Goal: Information Seeking & Learning: Learn about a topic

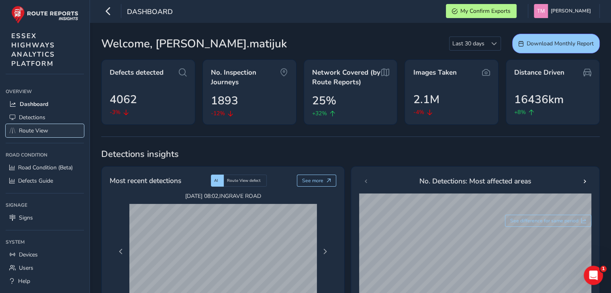
click at [27, 127] on span "Route View" at bounding box center [33, 131] width 29 height 8
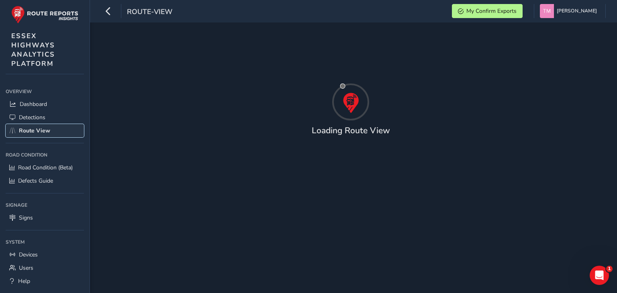
type input "[DATE] - [DATE]"
type input "00:00"
type input "23:59"
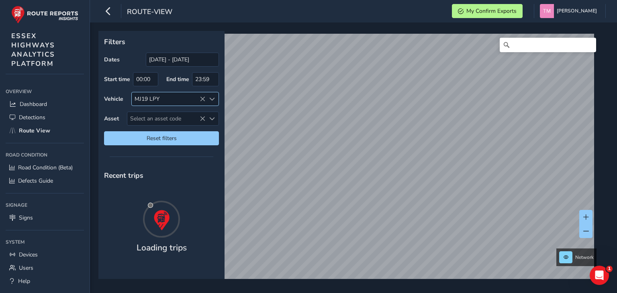
click at [201, 98] on icon at bounding box center [203, 99] width 6 height 6
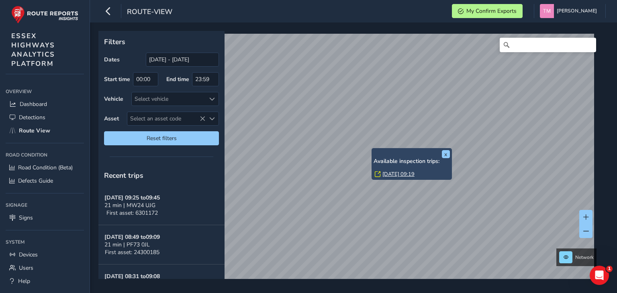
click at [394, 176] on link "[DATE] 09:19" at bounding box center [399, 174] width 32 height 7
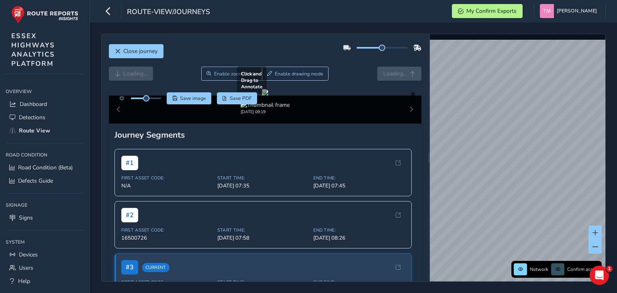
click at [268, 96] on div at bounding box center [265, 92] width 6 height 6
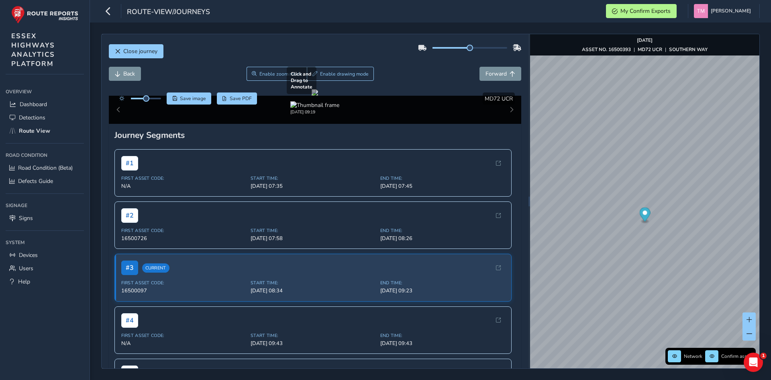
click at [318, 96] on div at bounding box center [315, 92] width 6 height 6
click at [139, 46] on button "Close journey" at bounding box center [136, 51] width 55 height 14
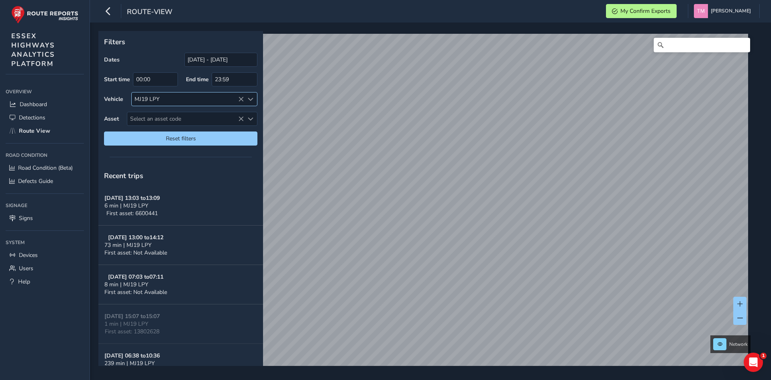
click at [241, 99] on icon at bounding box center [241, 99] width 6 height 6
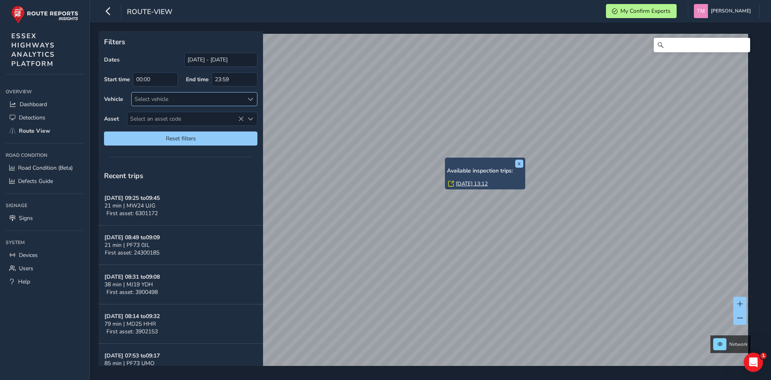
click at [464, 182] on link "[DATE] 13:12" at bounding box center [472, 183] width 32 height 7
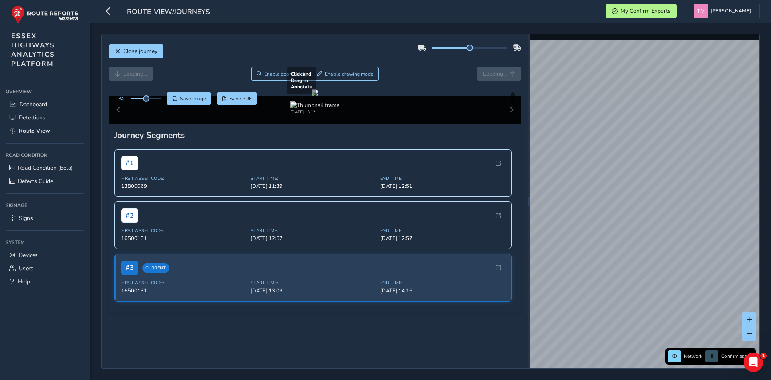
click at [318, 96] on div at bounding box center [315, 92] width 6 height 6
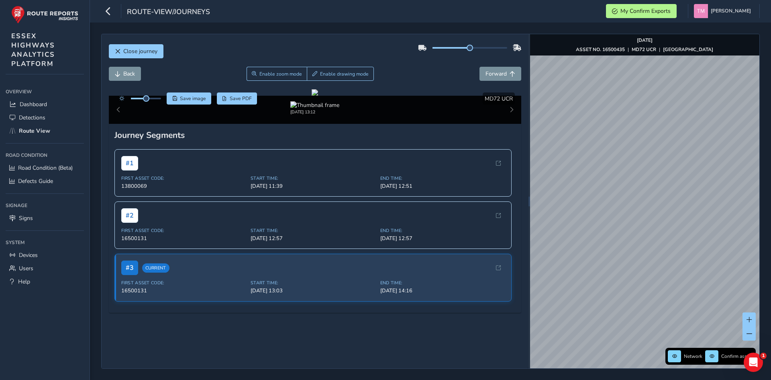
click at [611, 293] on html "route-view/journeys My Confirm Exports Taras Matijuk Colour Scheme: Dark Dim Li…" at bounding box center [385, 190] width 771 height 380
click at [611, 213] on img "Preview frame" at bounding box center [634, 210] width 20 height 6
click at [318, 96] on div at bounding box center [315, 92] width 6 height 6
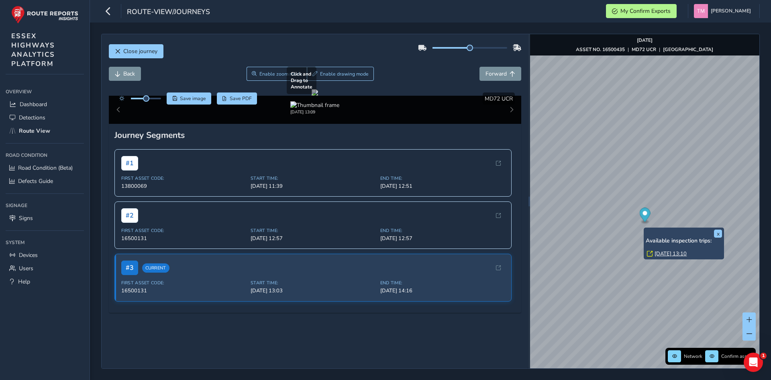
click at [318, 96] on div at bounding box center [315, 92] width 6 height 6
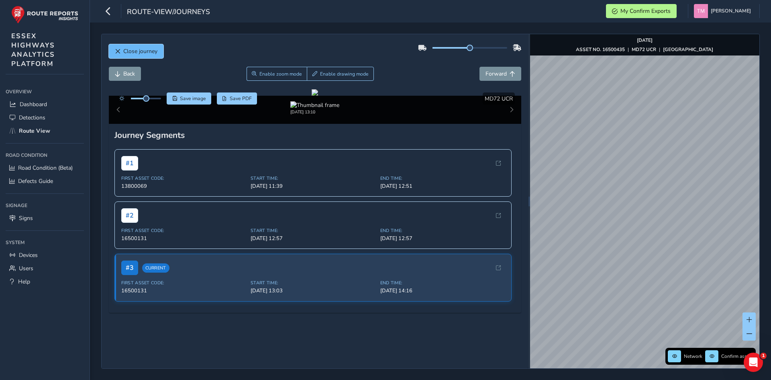
click at [143, 52] on span "Close journey" at bounding box center [140, 51] width 34 height 8
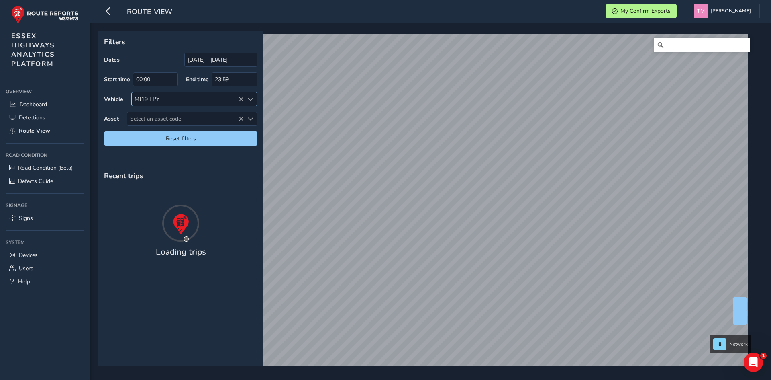
click at [240, 98] on icon at bounding box center [241, 99] width 6 height 6
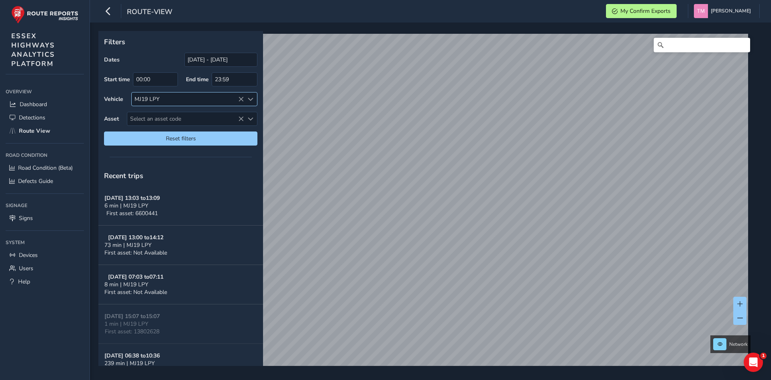
click at [239, 99] on icon at bounding box center [241, 99] width 6 height 6
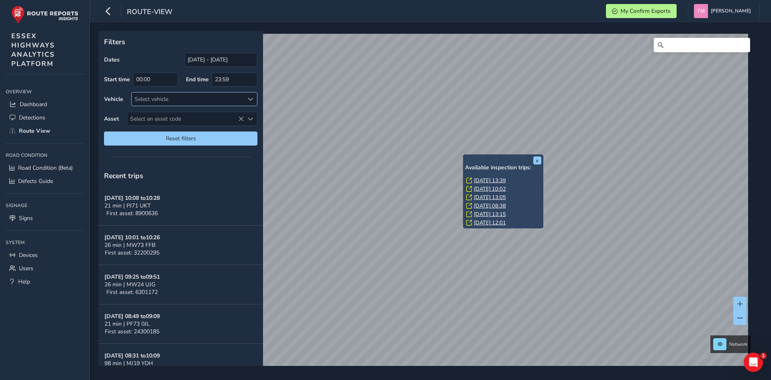
click at [481, 176] on div "Available inspection trips: [GEOGRAPHIC_DATA][DATE] 13:39 [DATE] 10:02 [DATE] 1…" at bounding box center [503, 195] width 76 height 63
click at [483, 180] on link "[DATE] 13:39" at bounding box center [490, 180] width 32 height 7
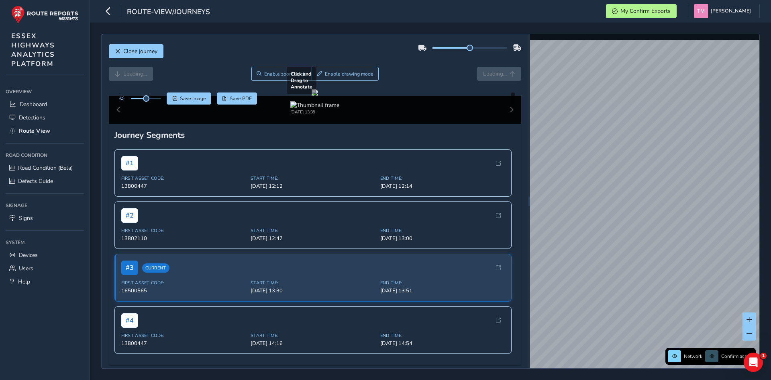
click at [318, 96] on div at bounding box center [315, 92] width 6 height 6
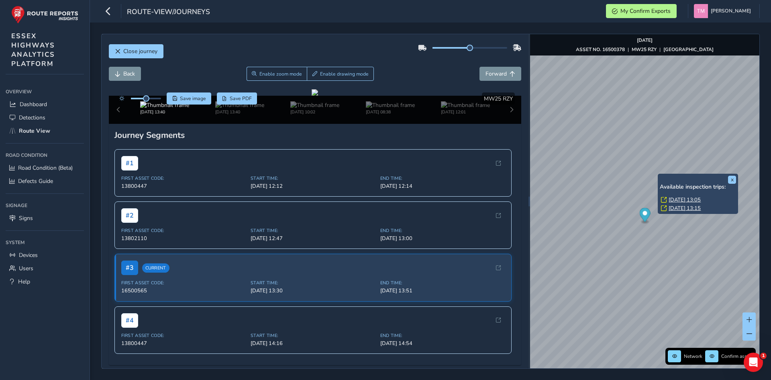
click at [611, 198] on link "[DATE] 13:05" at bounding box center [685, 199] width 32 height 7
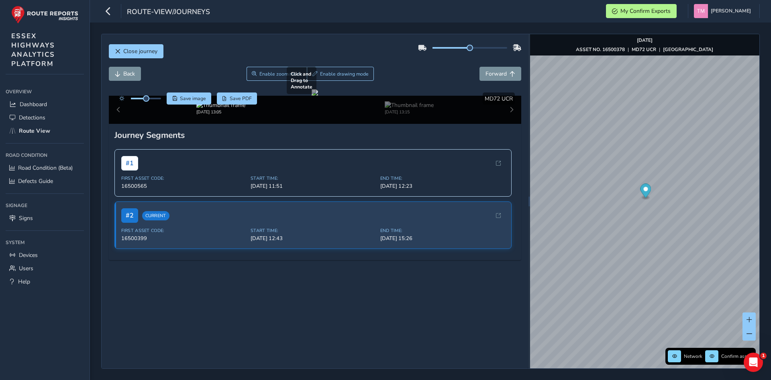
click at [312, 96] on div at bounding box center [315, 92] width 6 height 6
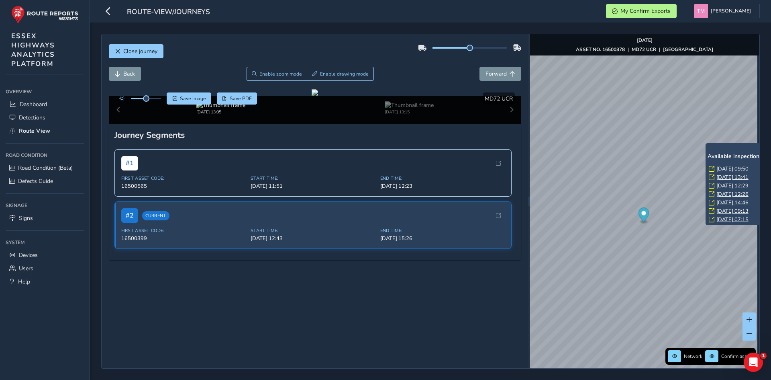
click at [611, 168] on link "[DATE] 09:50" at bounding box center [733, 168] width 32 height 7
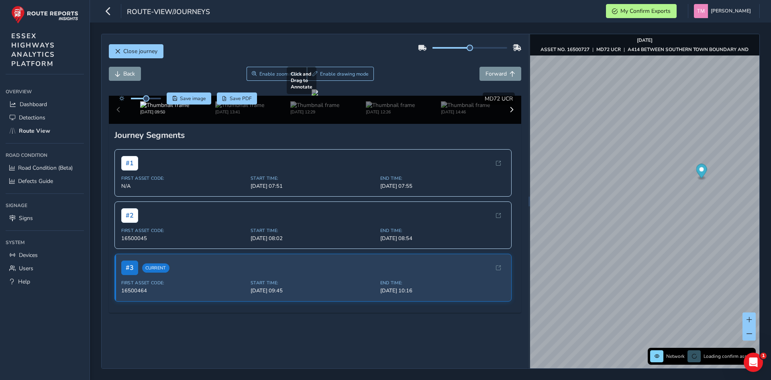
click at [318, 96] on div at bounding box center [315, 92] width 6 height 6
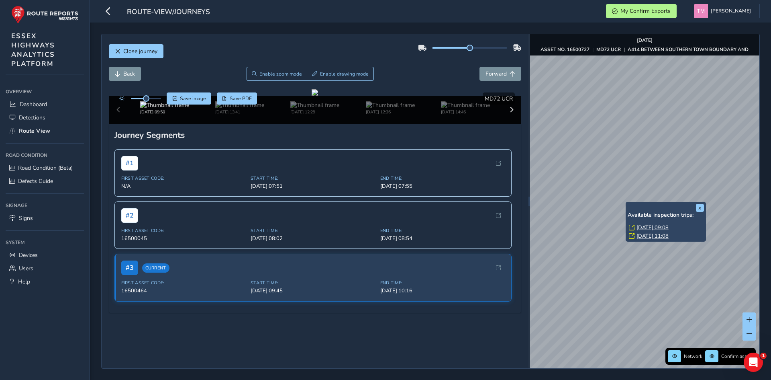
click at [611, 225] on link "[DATE] 09:08" at bounding box center [653, 227] width 32 height 7
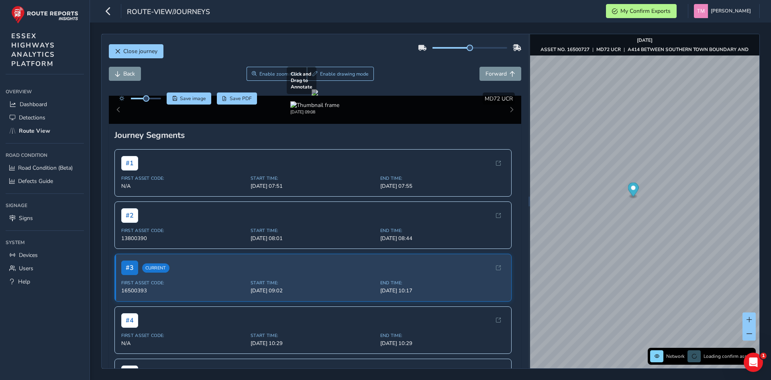
click at [318, 96] on div at bounding box center [315, 92] width 6 height 6
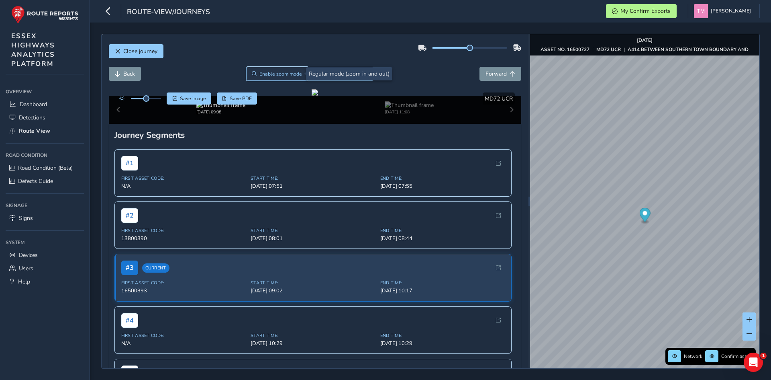
click at [275, 78] on button "Enable zoom mode" at bounding box center [276, 74] width 61 height 14
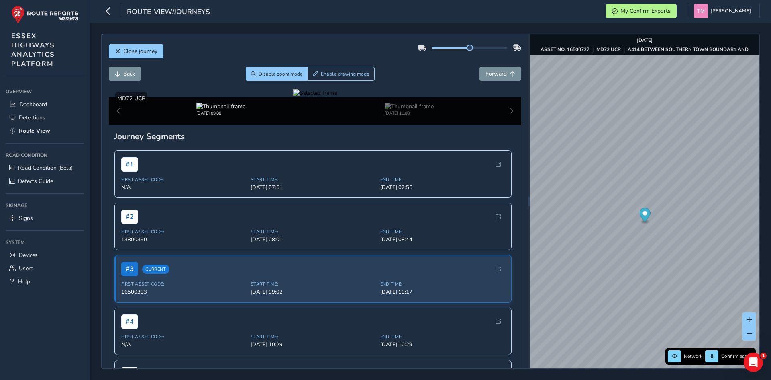
click at [293, 97] on div at bounding box center [315, 93] width 44 height 8
click at [341, 203] on img at bounding box center [443, 204] width 1157 height 651
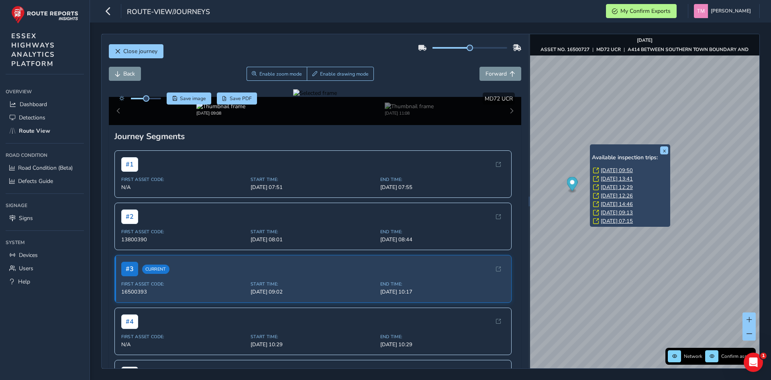
click at [611, 172] on link "[DATE] 09:50" at bounding box center [617, 170] width 32 height 7
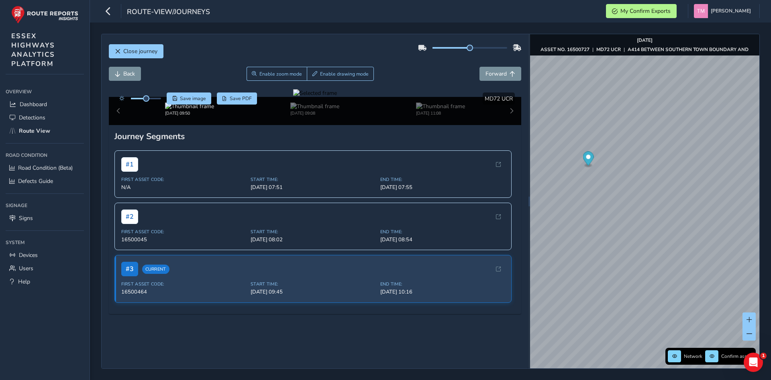
click at [337, 97] on div at bounding box center [315, 93] width 44 height 8
click at [361, 194] on img at bounding box center [406, 221] width 1157 height 651
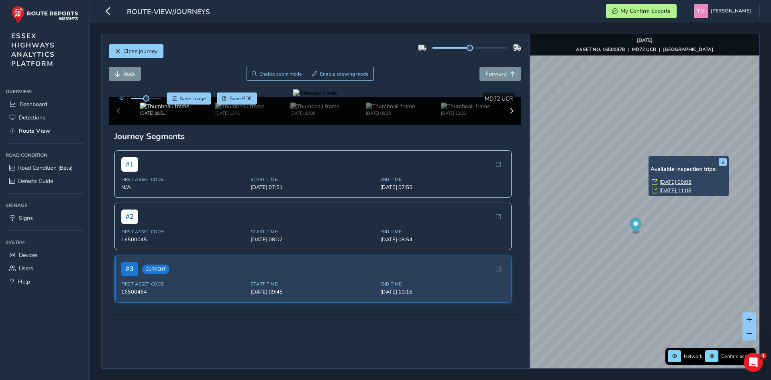
click at [611, 182] on link "[DATE] 09:08" at bounding box center [676, 181] width 32 height 7
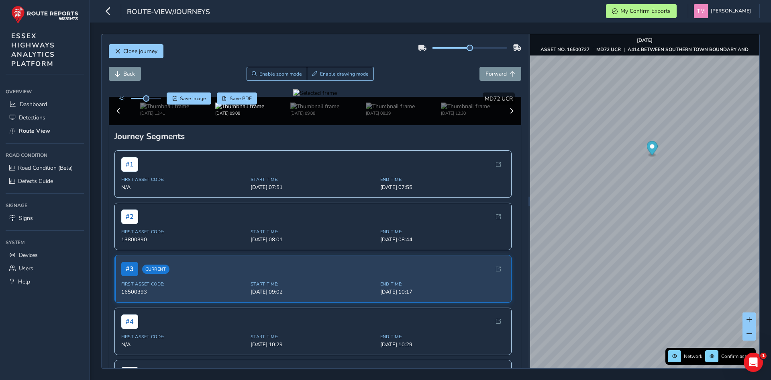
click at [337, 97] on div at bounding box center [315, 93] width 44 height 8
click at [438, 243] on img at bounding box center [263, 129] width 1157 height 651
click at [293, 97] on div at bounding box center [315, 93] width 44 height 8
click at [180, 205] on img at bounding box center [758, 201] width 1157 height 651
